Goal: Use online tool/utility: Utilize a website feature to perform a specific function

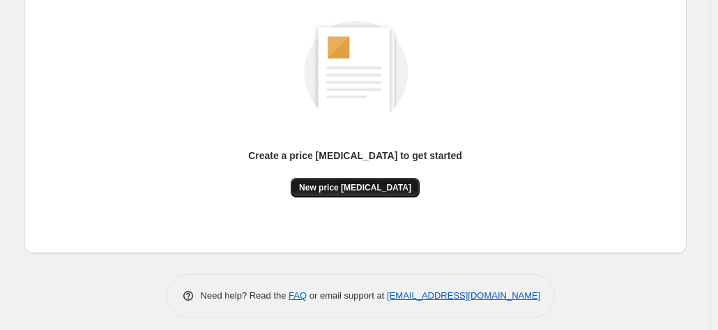
scroll to position [192, 0]
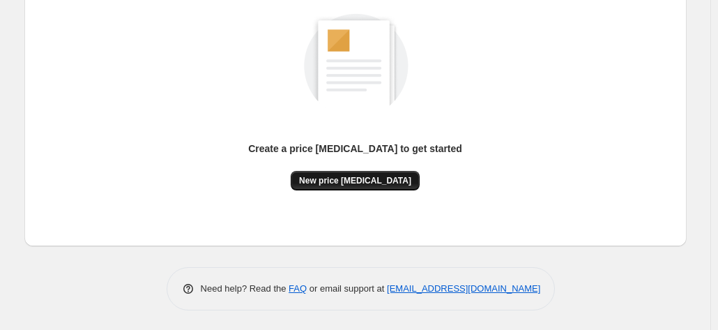
click at [384, 181] on span "New price change job" at bounding box center [355, 180] width 112 height 11
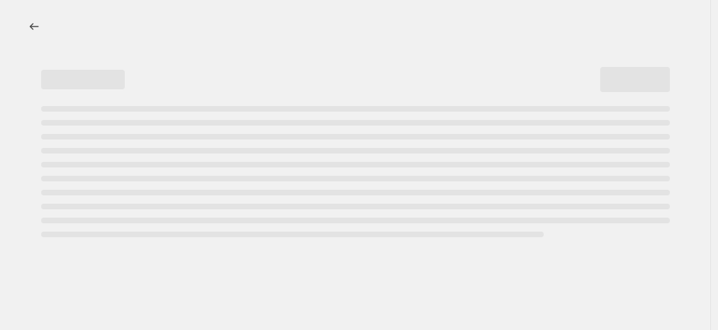
select select "percentage"
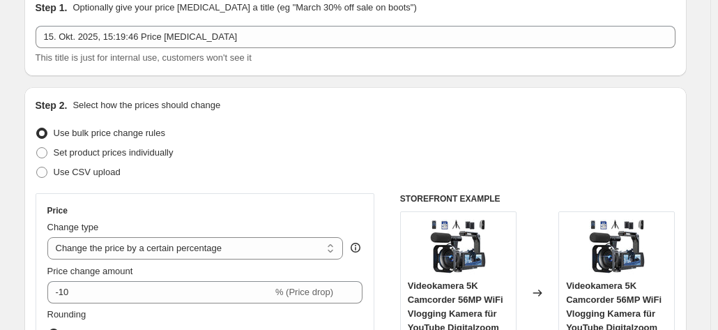
scroll to position [70, 0]
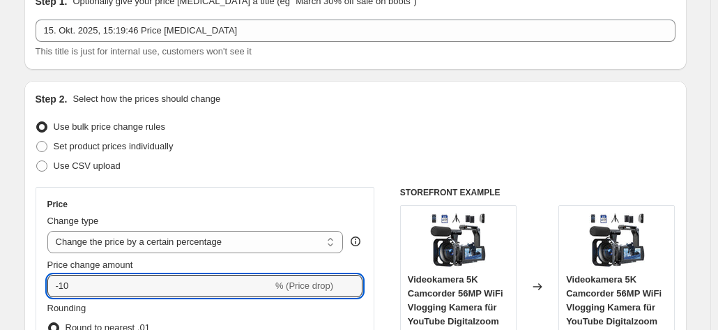
click at [123, 275] on input "-10" at bounding box center [159, 286] width 225 height 22
type input "-1"
type input "-25"
click at [291, 133] on div "Use bulk price change rules" at bounding box center [356, 127] width 640 height 20
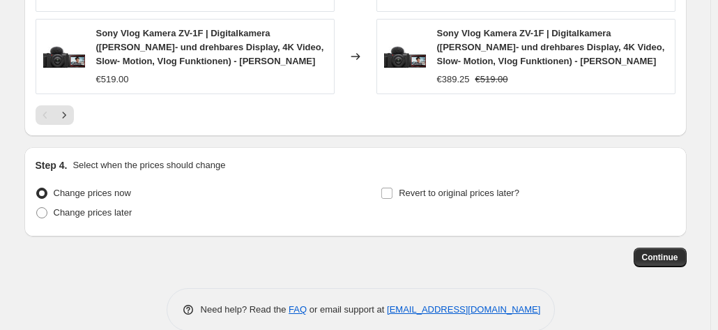
scroll to position [1139, 0]
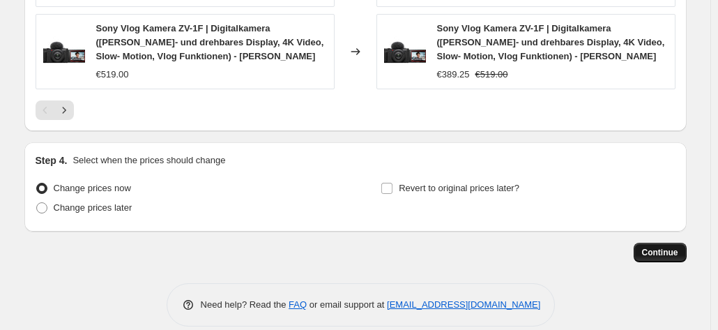
click at [654, 247] on span "Continue" at bounding box center [660, 252] width 36 height 11
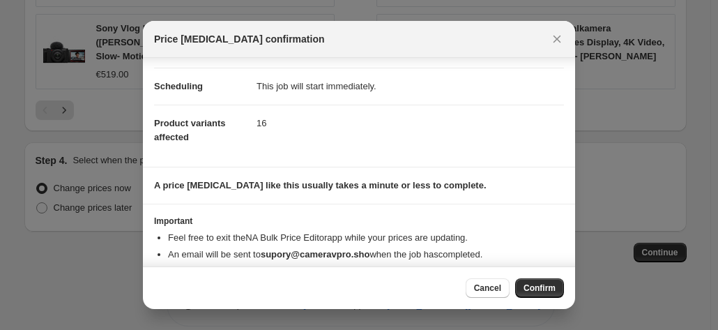
scroll to position [127, 0]
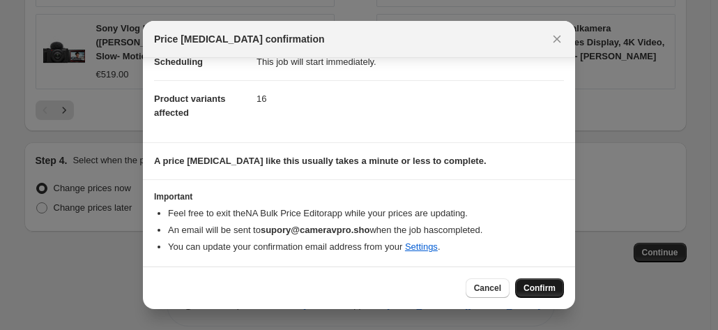
click at [545, 282] on button "Confirm" at bounding box center [539, 288] width 49 height 20
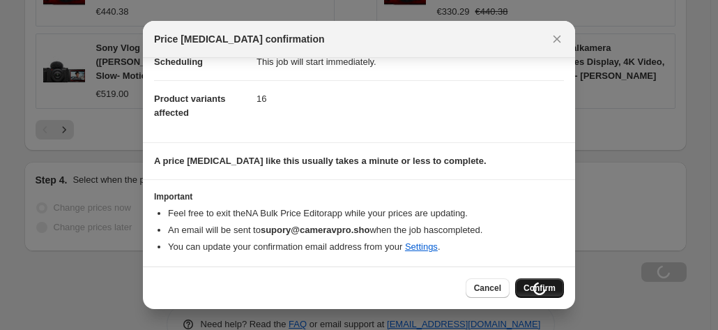
scroll to position [1139, 0]
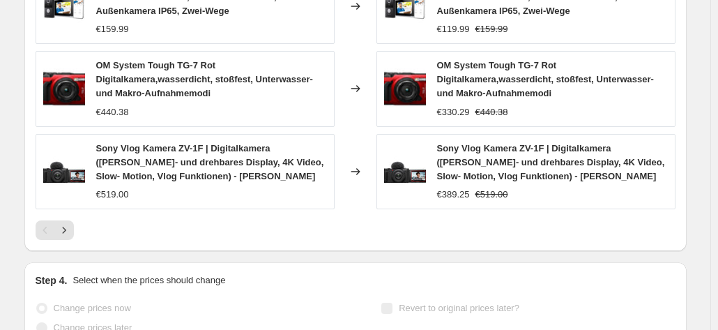
select select "percentage"
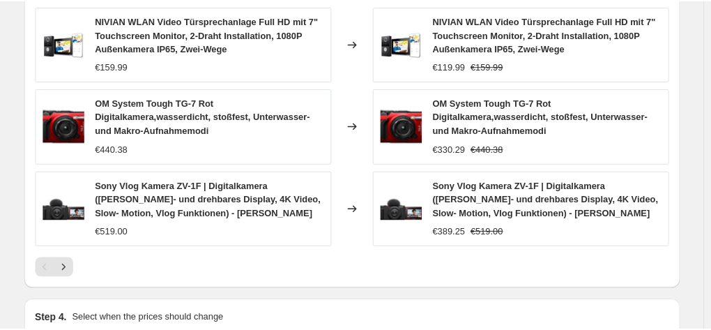
scroll to position [0, 0]
